Goal: Transaction & Acquisition: Download file/media

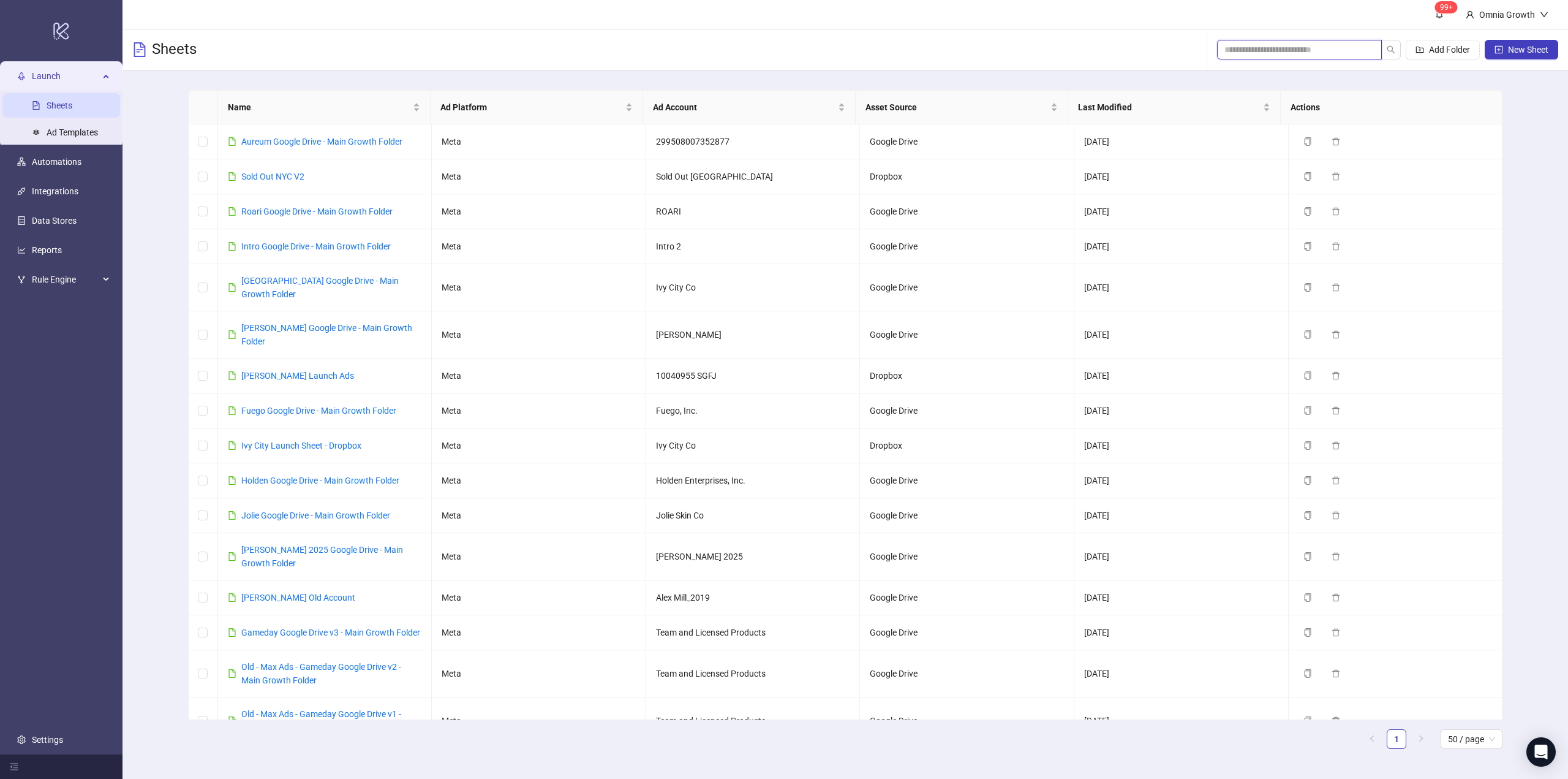
click at [1340, 47] on input "search" at bounding box center [1294, 50] width 140 height 14
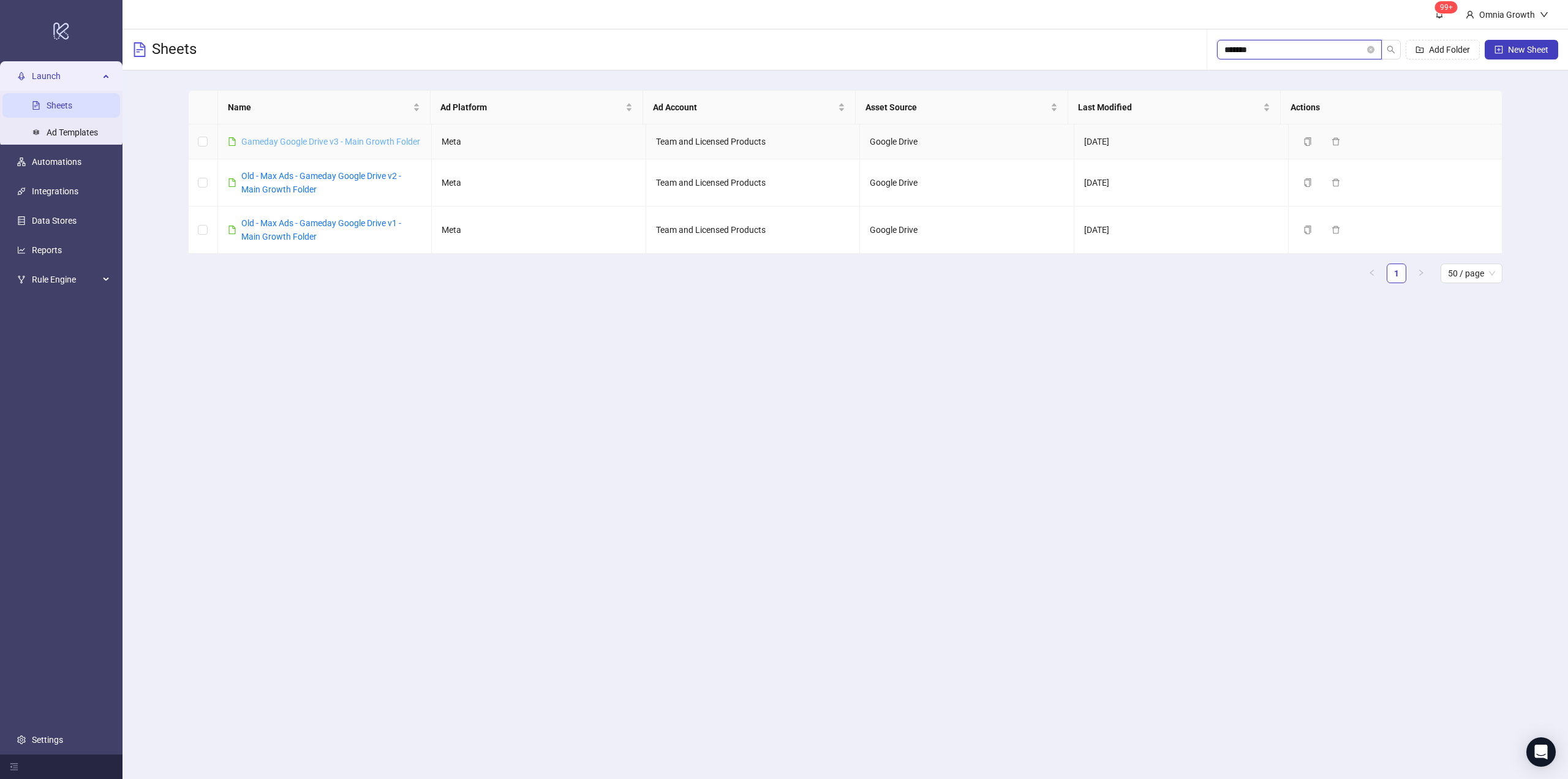
type input "*******"
click at [324, 144] on link "Gameday Google Drive v3 - Main Growth Folder" at bounding box center [331, 141] width 179 height 10
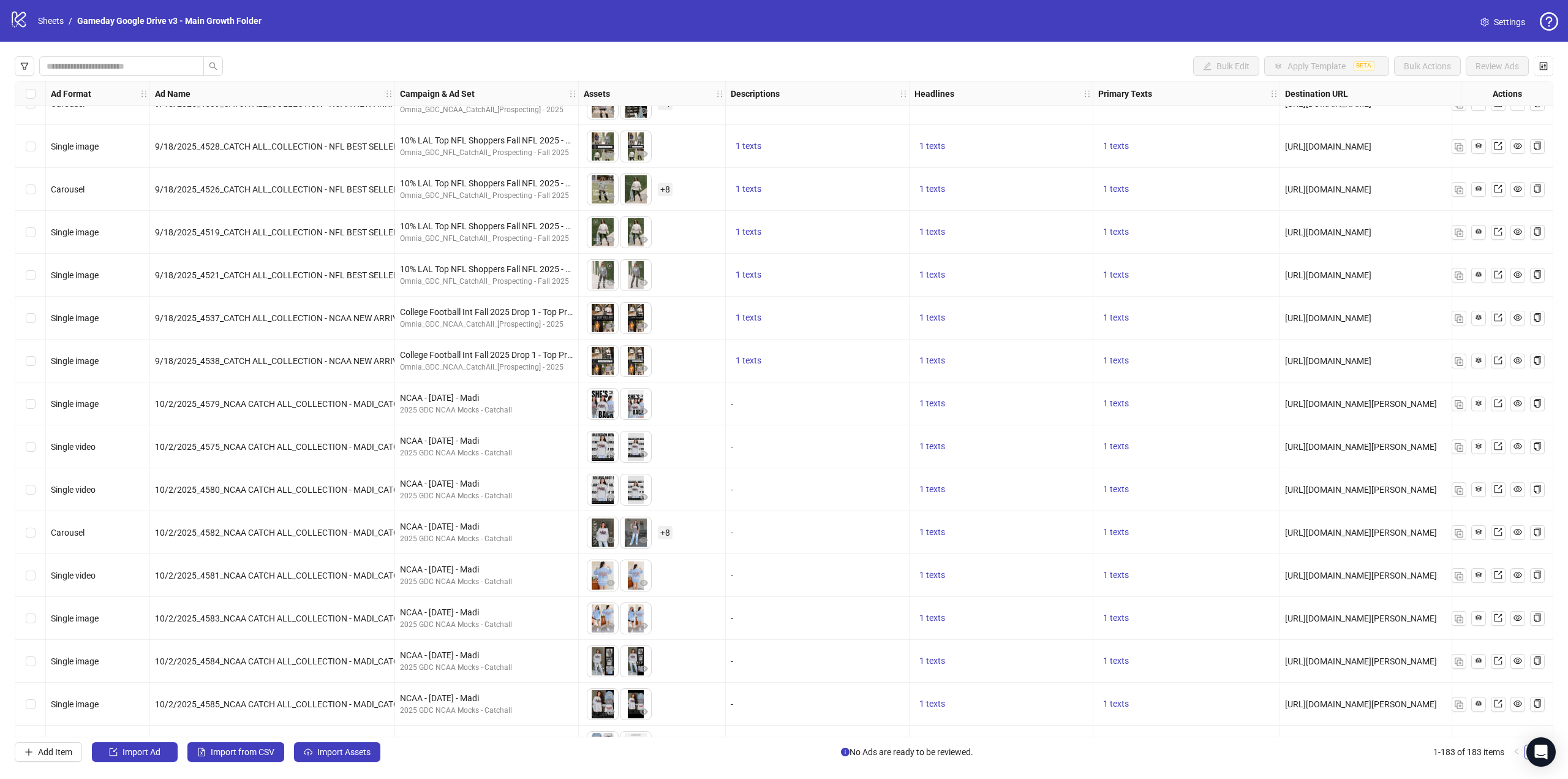
scroll to position [6305, 0]
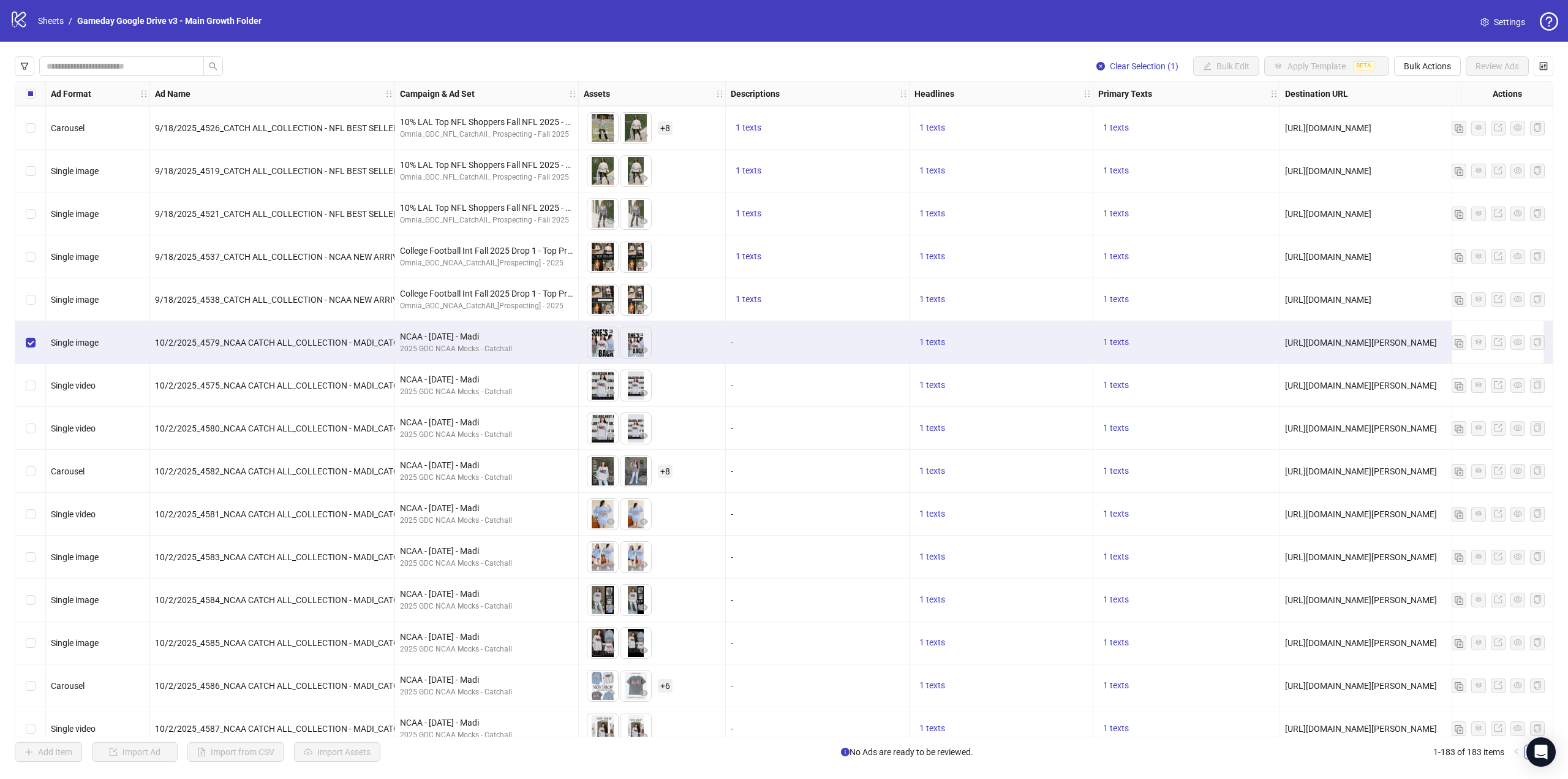
click at [28, 395] on div "Select row 154" at bounding box center [30, 385] width 30 height 43
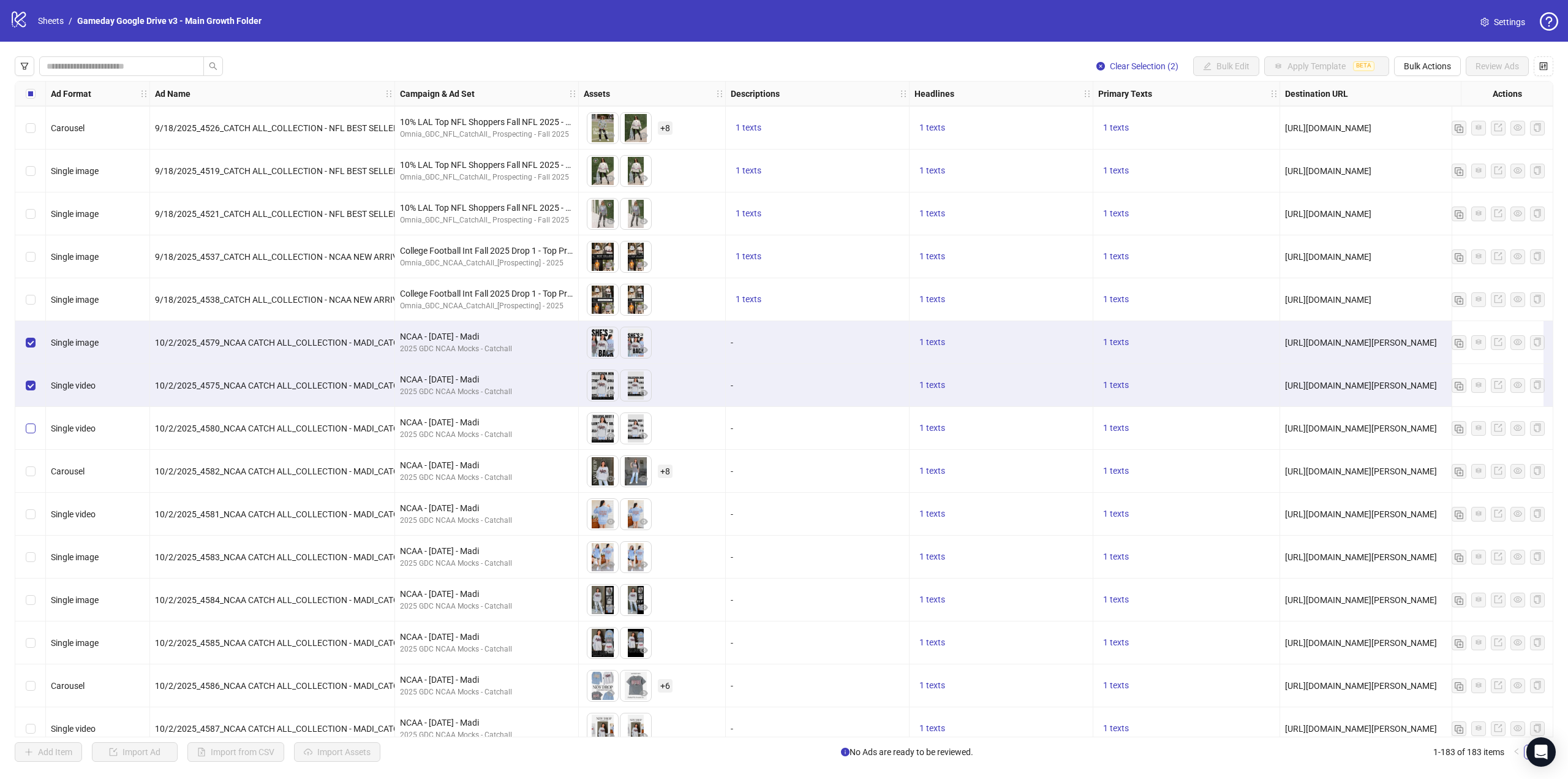
click at [27, 422] on div "Select row 155" at bounding box center [30, 428] width 30 height 43
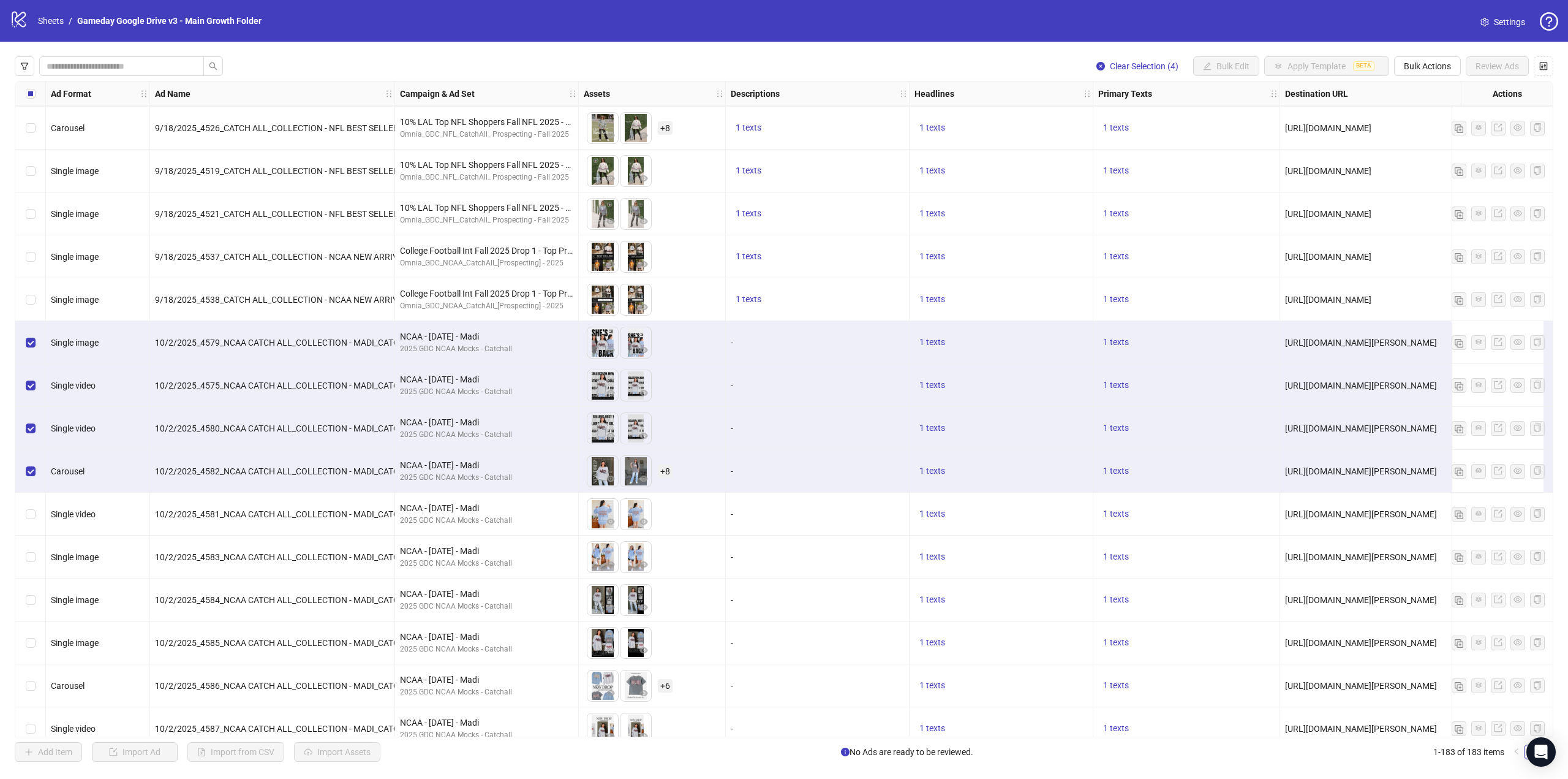
click at [34, 507] on div "Select row 157" at bounding box center [30, 514] width 30 height 43
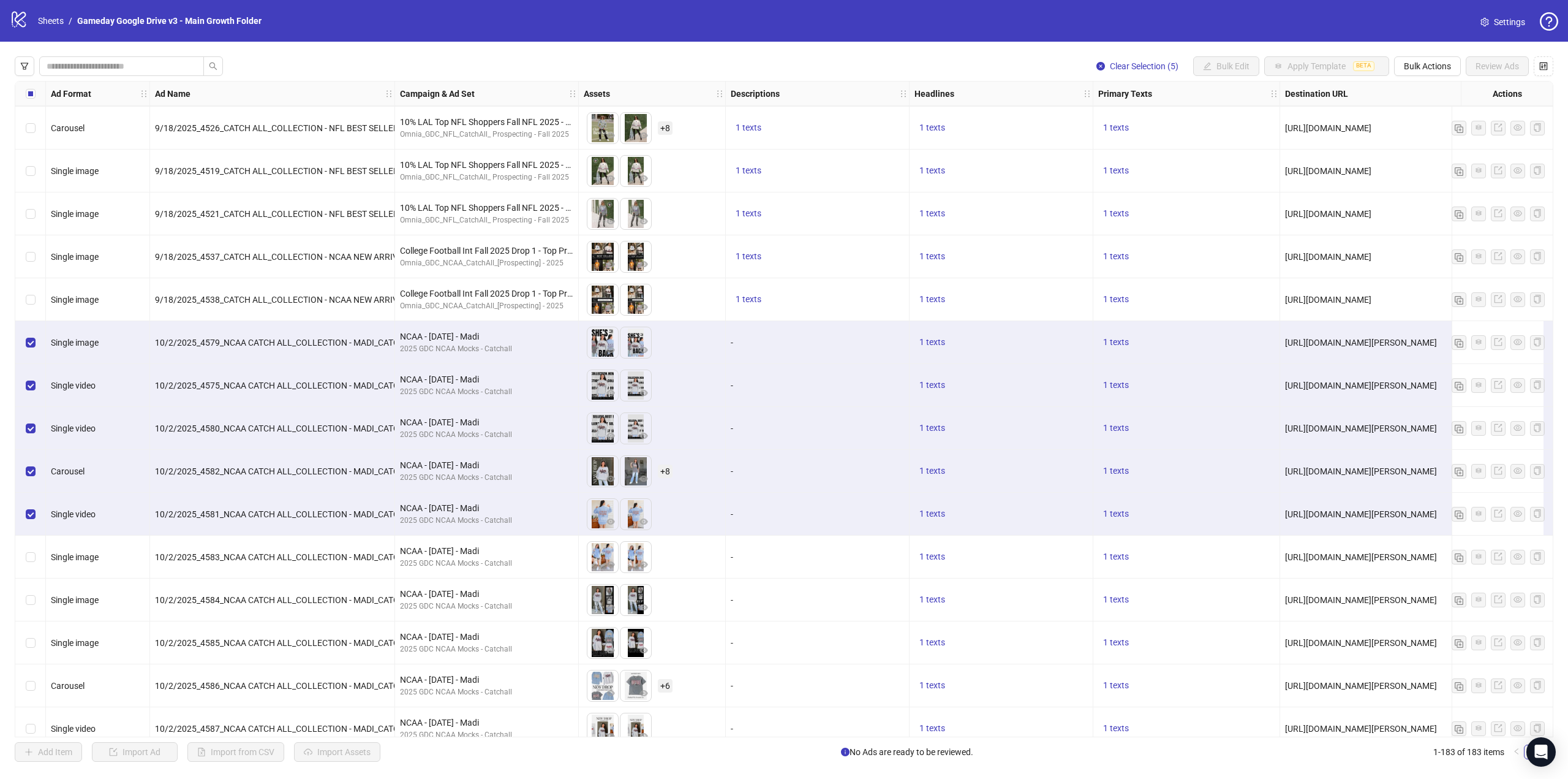
click at [38, 556] on div "Select row 158" at bounding box center [30, 556] width 30 height 43
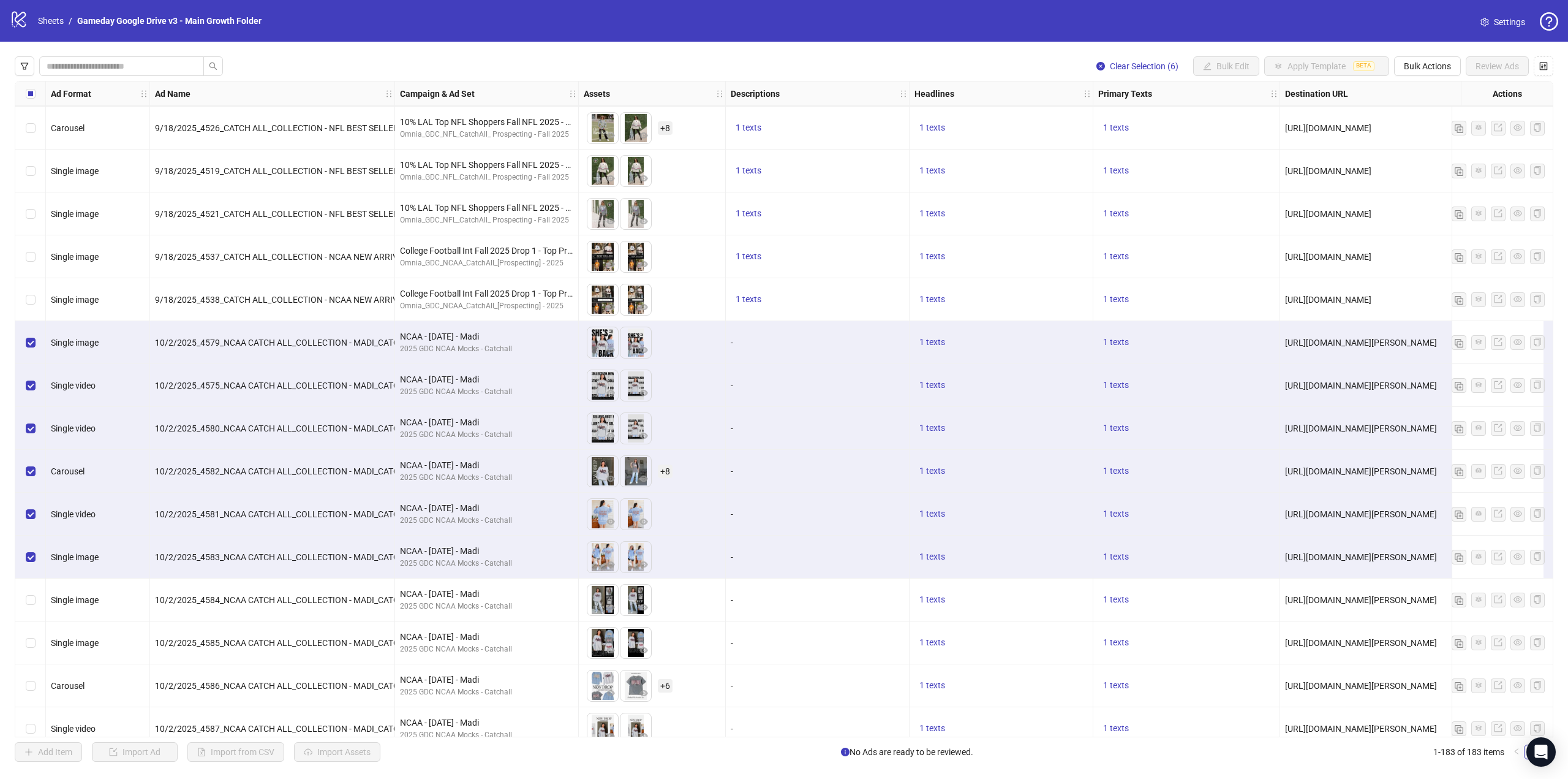
click at [37, 596] on div "Select row 159" at bounding box center [30, 599] width 30 height 43
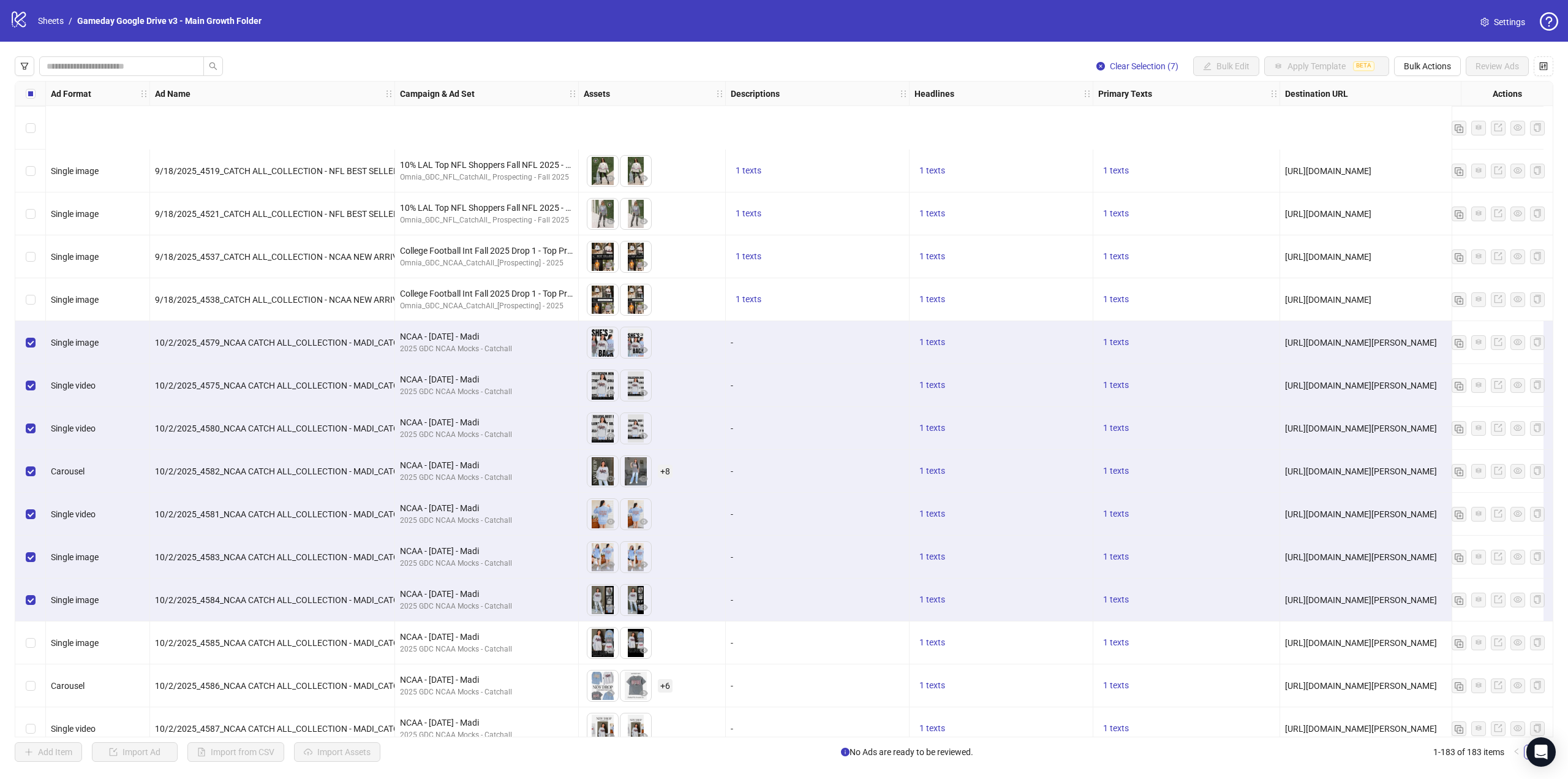
scroll to position [6489, 0]
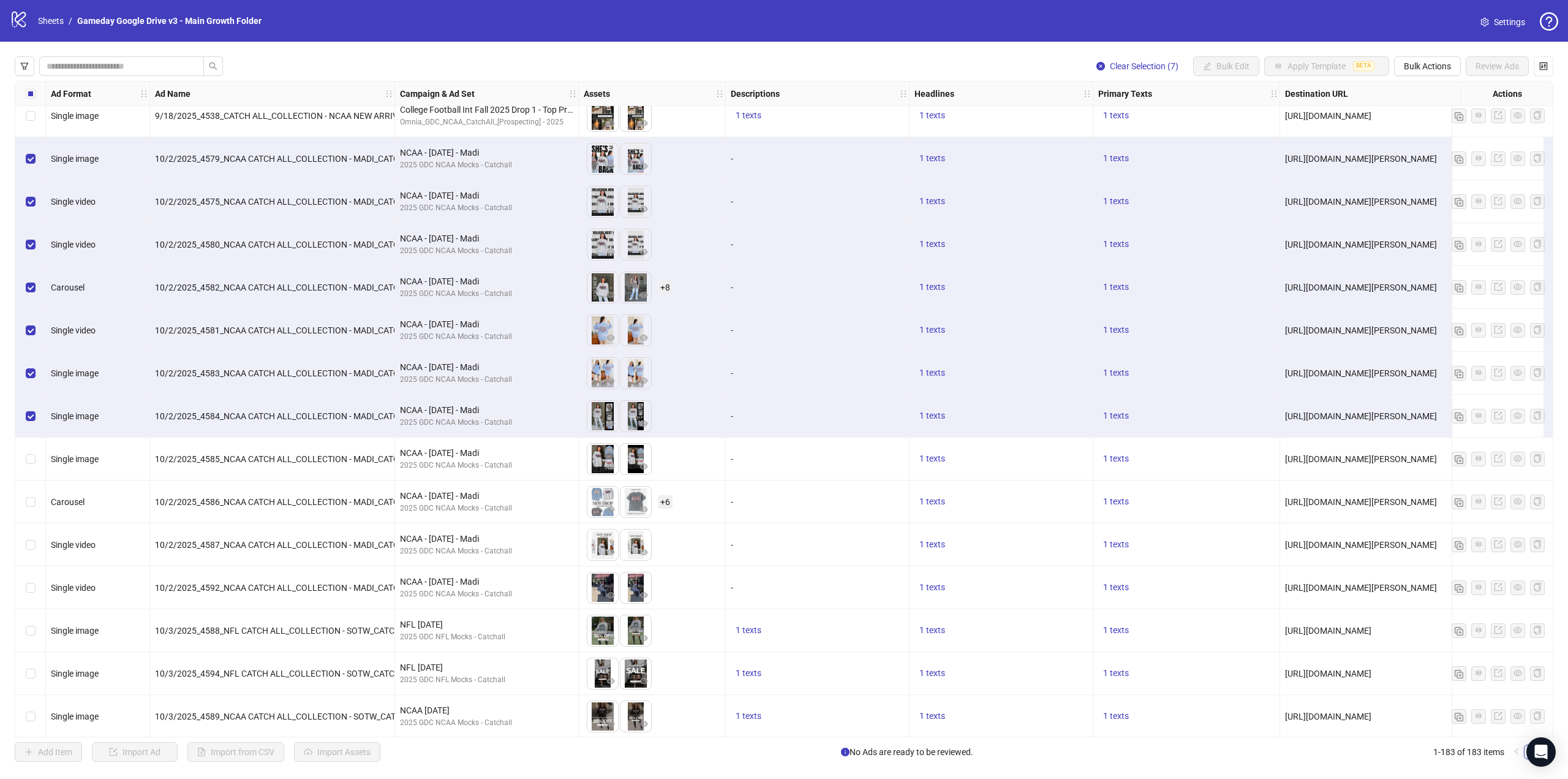
click at [38, 458] on div "Select row 160" at bounding box center [30, 458] width 30 height 43
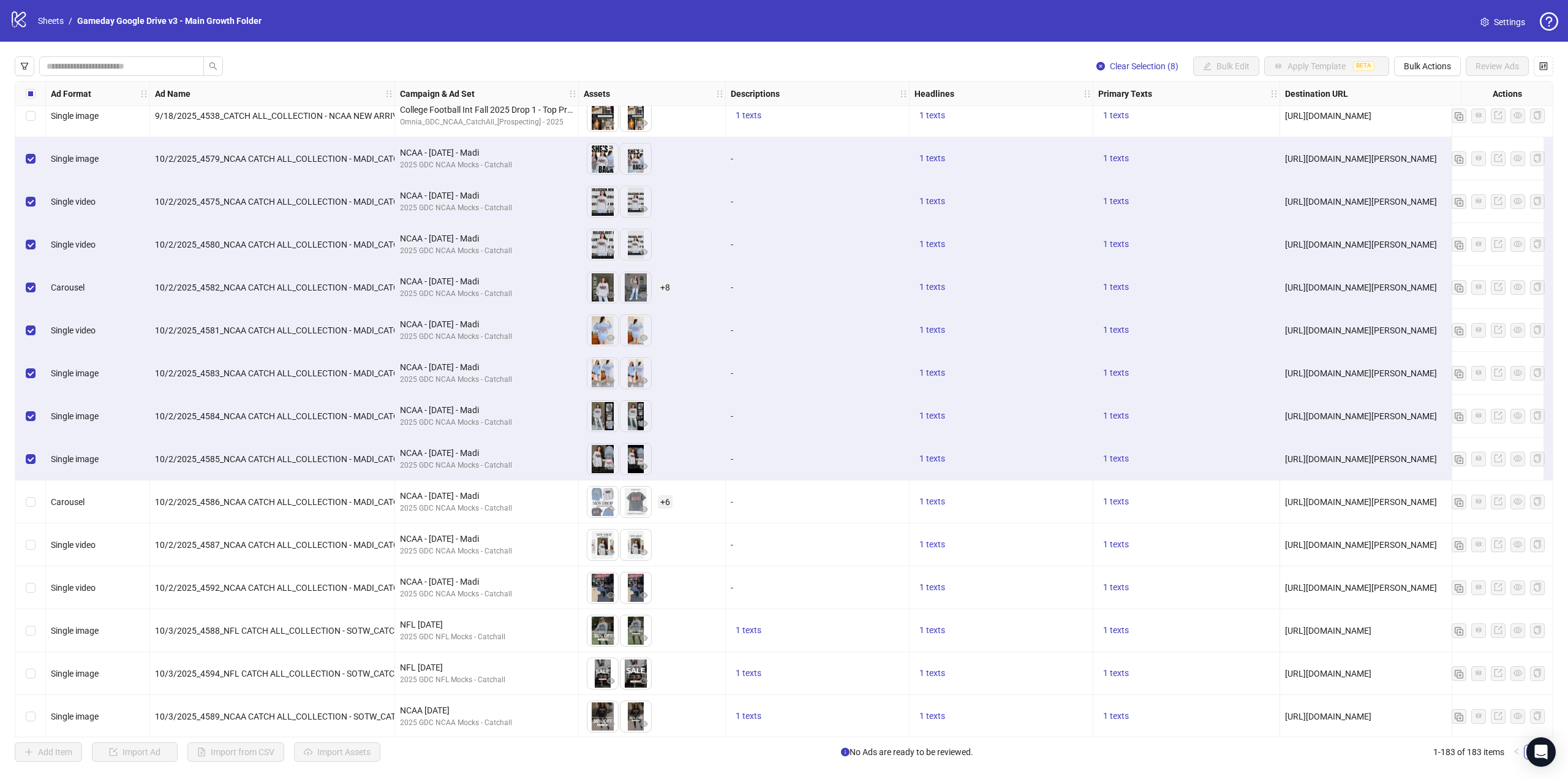
click at [38, 461] on div "Select row 160" at bounding box center [30, 458] width 30 height 43
click at [37, 502] on div "Select row 161" at bounding box center [30, 502] width 30 height 43
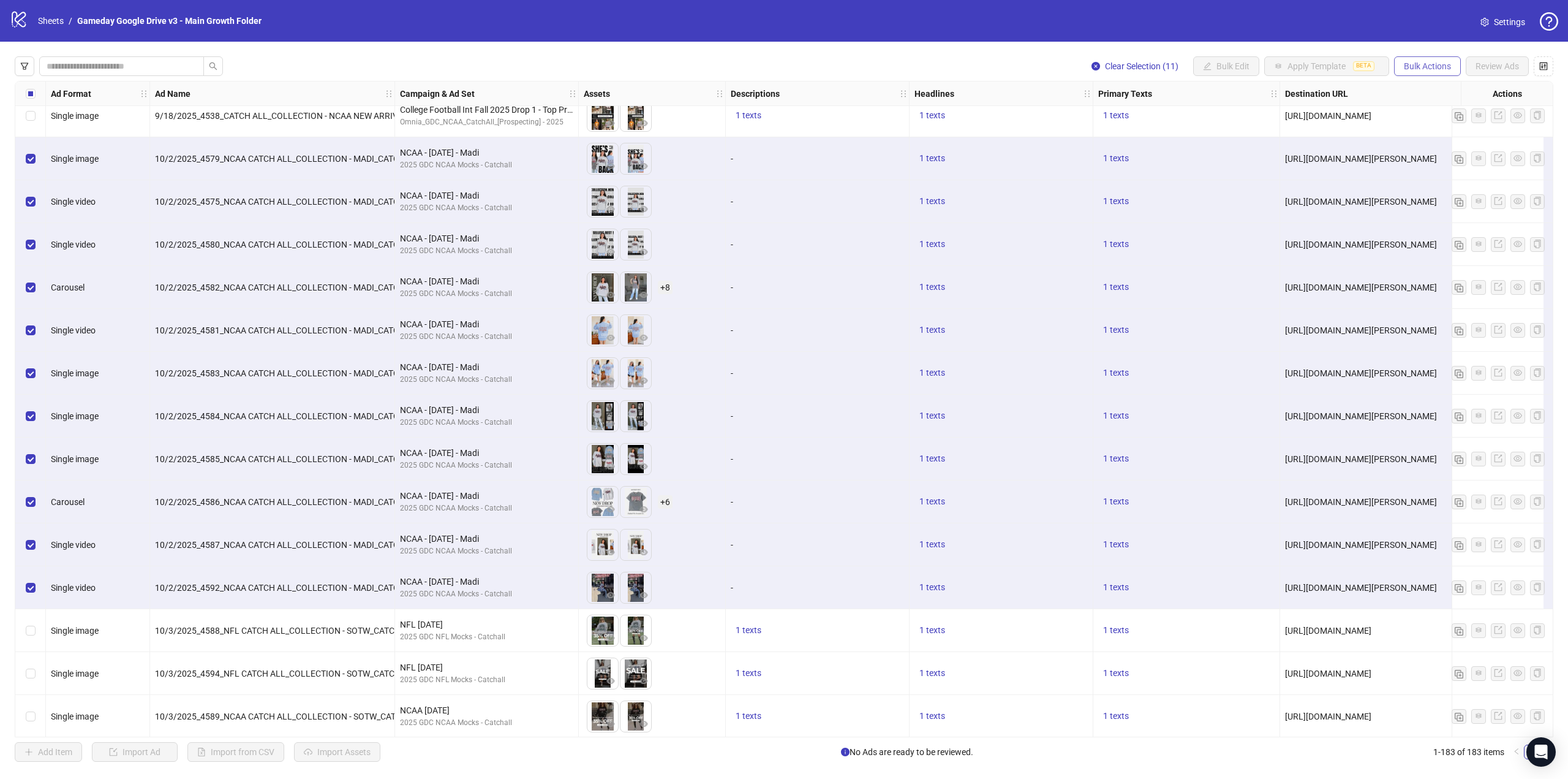
click at [1432, 69] on span "Bulk Actions" at bounding box center [1428, 65] width 47 height 10
click at [1414, 167] on span "Export" at bounding box center [1445, 170] width 84 height 14
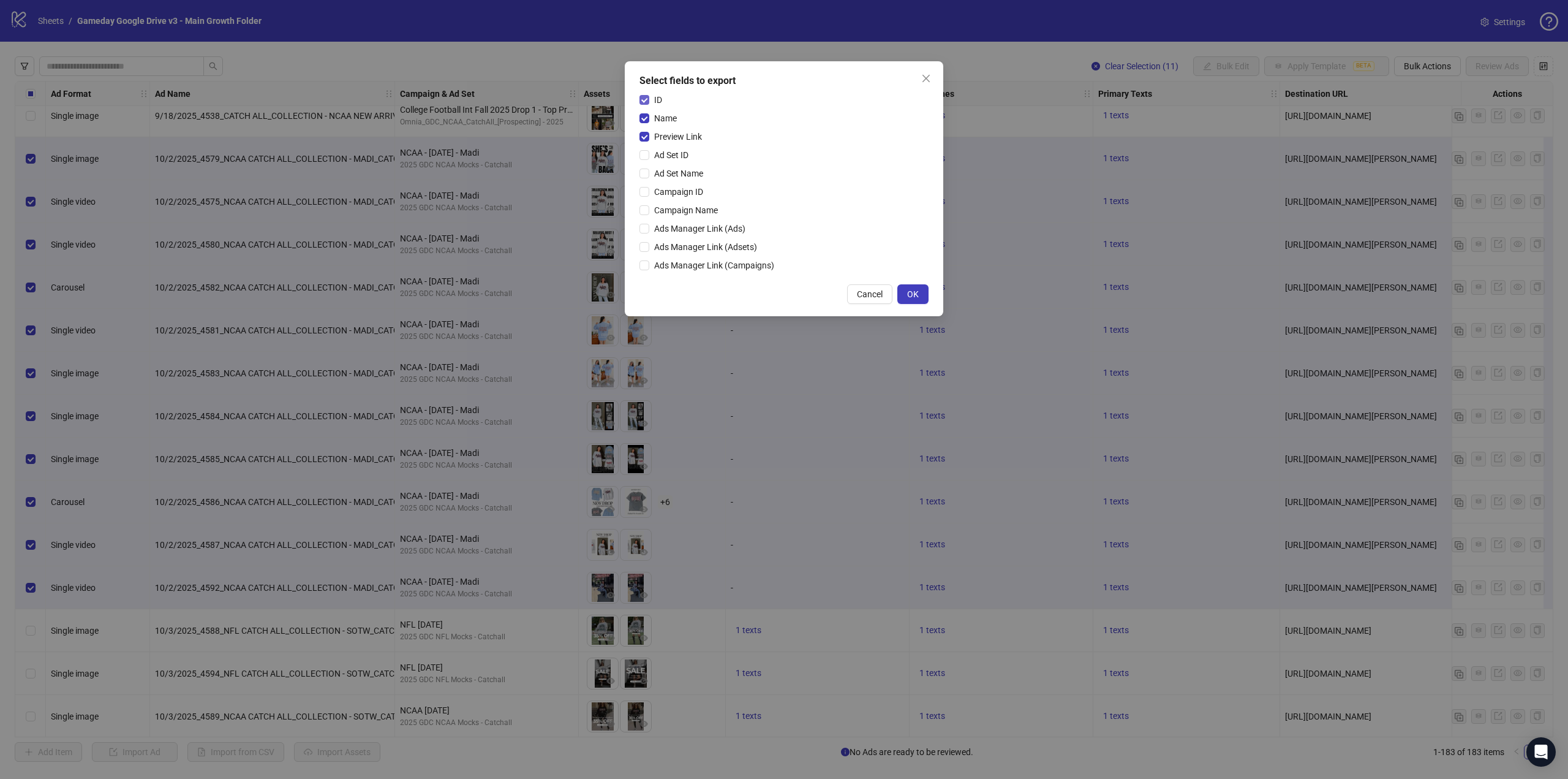
click at [665, 102] on span "ID" at bounding box center [658, 100] width 17 height 14
click at [665, 119] on span "Name" at bounding box center [665, 118] width 32 height 14
click at [909, 294] on span "OK" at bounding box center [913, 294] width 11 height 10
